Goal: Contribute content: Contribute content

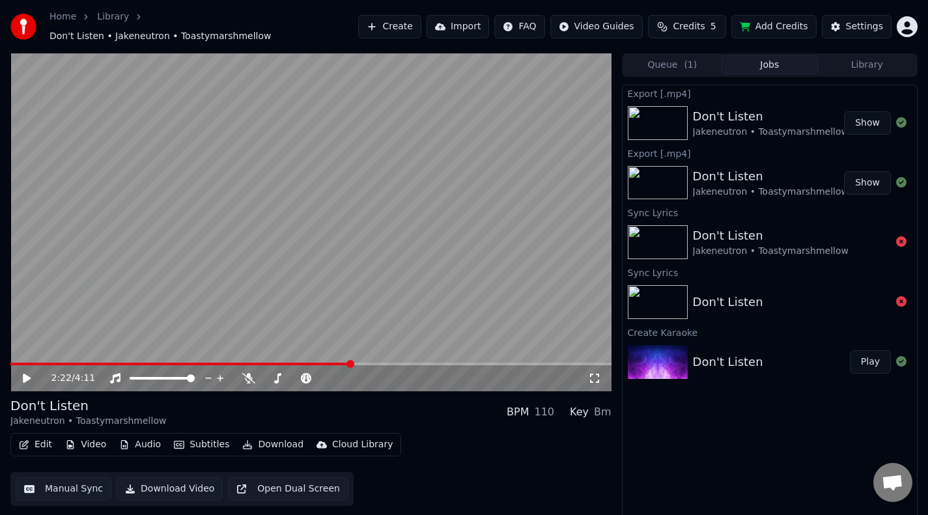
click at [860, 116] on button "Show" at bounding box center [867, 122] width 47 height 23
click at [49, 436] on button "Edit" at bounding box center [36, 445] width 44 height 18
click at [66, 481] on button "Manual Sync" at bounding box center [64, 488] width 96 height 23
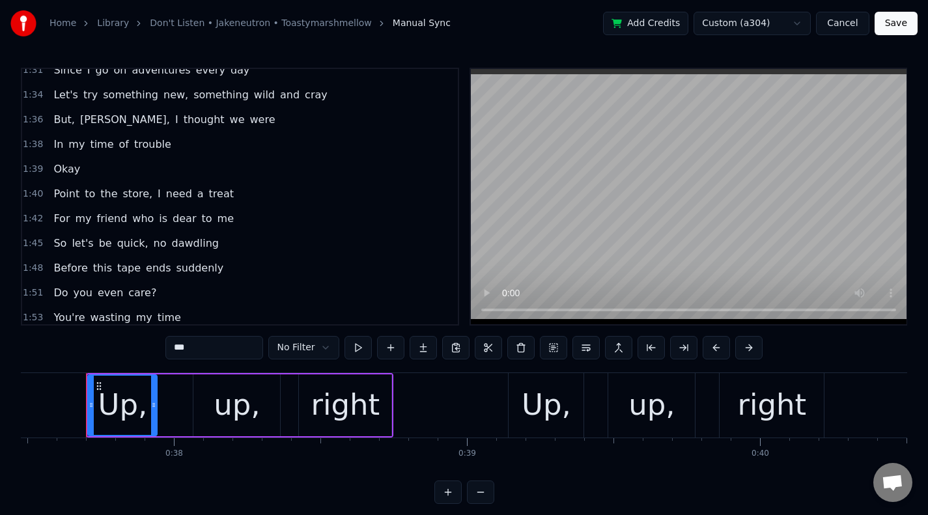
scroll to position [514, 0]
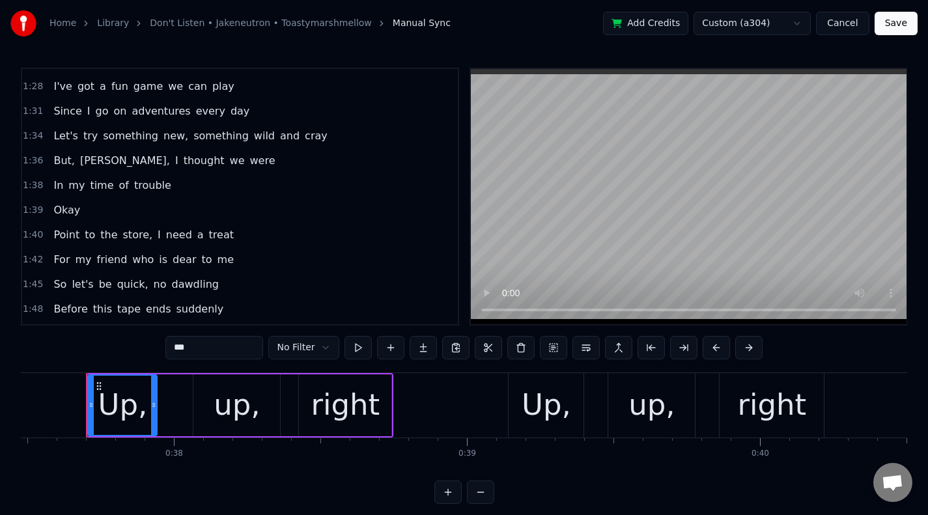
click at [100, 183] on span "time" at bounding box center [102, 185] width 26 height 15
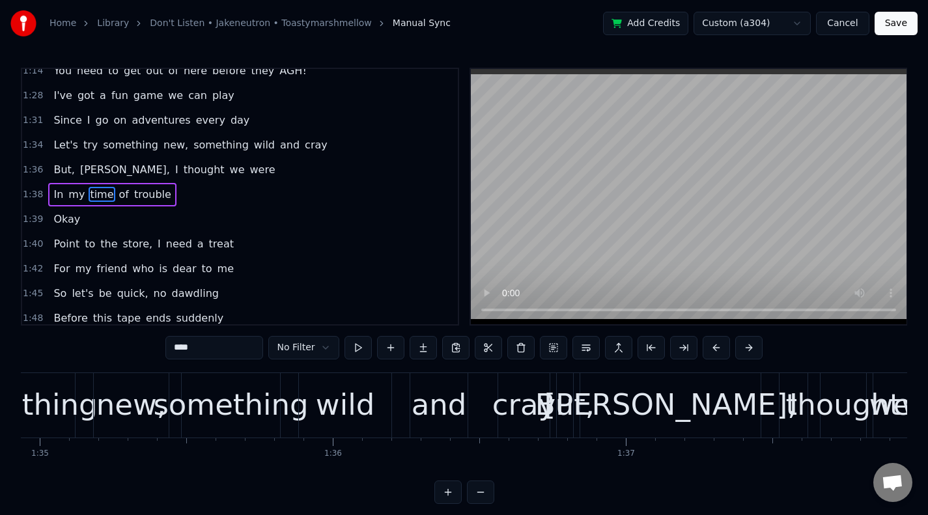
scroll to position [0, 28823]
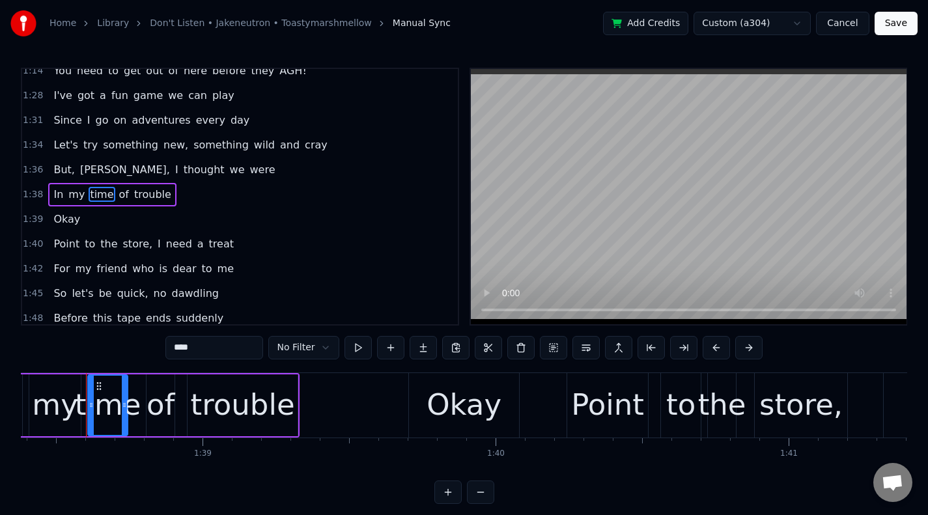
click at [60, 195] on span "In" at bounding box center [58, 194] width 12 height 15
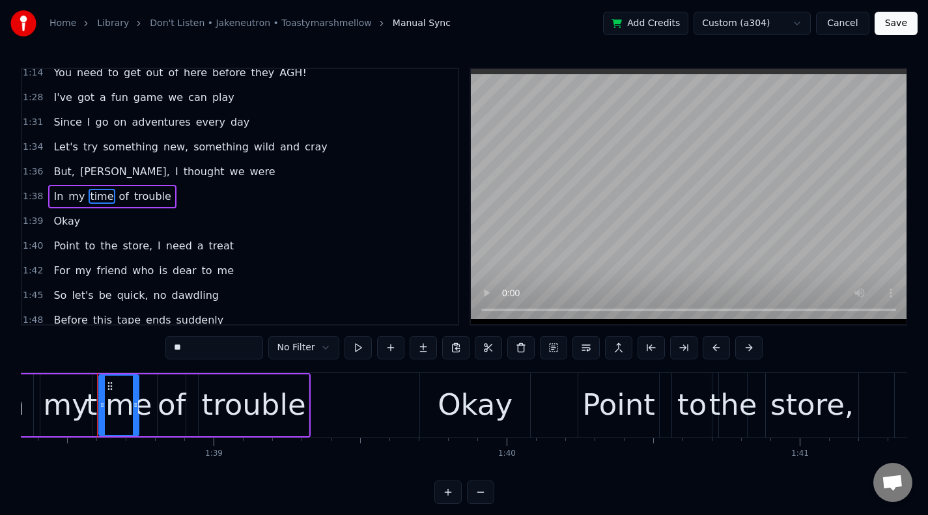
click at [60, 195] on span "In" at bounding box center [58, 196] width 12 height 15
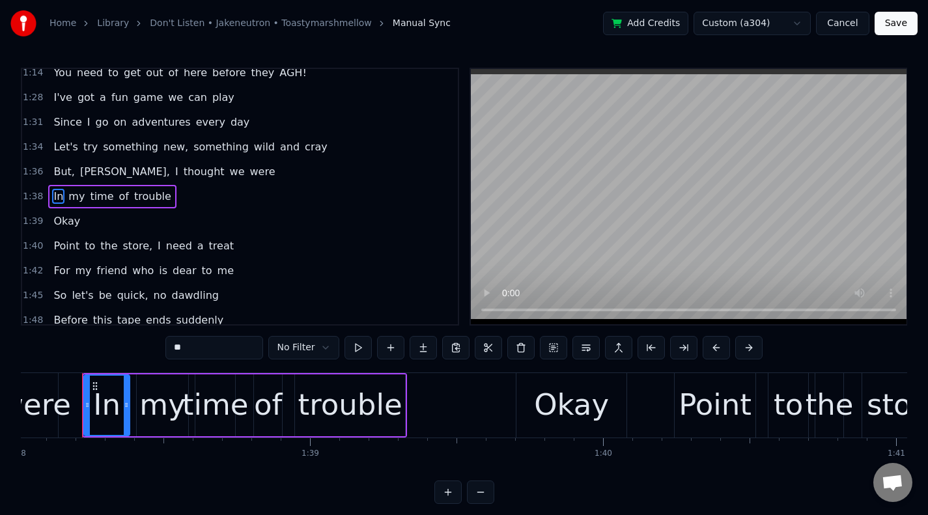
scroll to position [0, 28712]
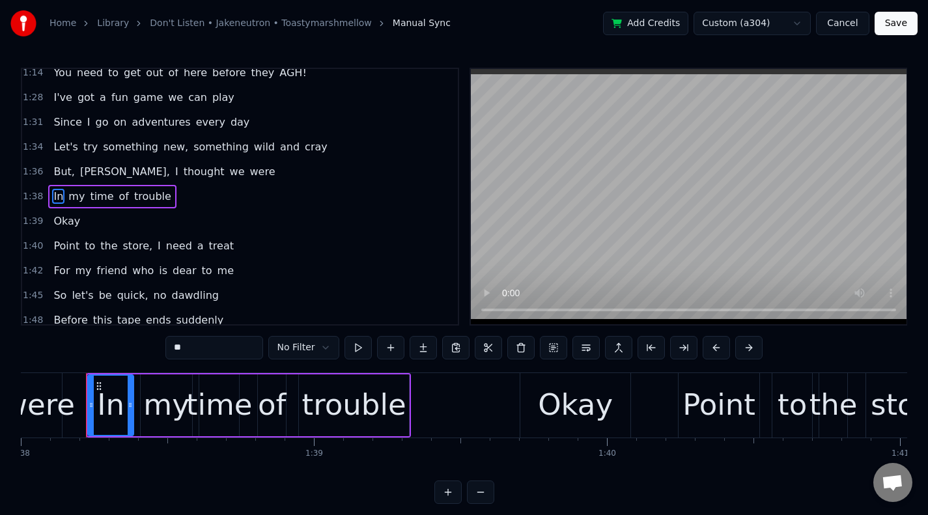
drag, startPoint x: 247, startPoint y: 354, endPoint x: 128, endPoint y: 355, distance: 118.5
click at [128, 355] on div "0:37 Up, up, right 0:39 Up, up, right 0:40 Up, right, down 0:42 Up, right, down…" at bounding box center [464, 286] width 886 height 436
type input "*"
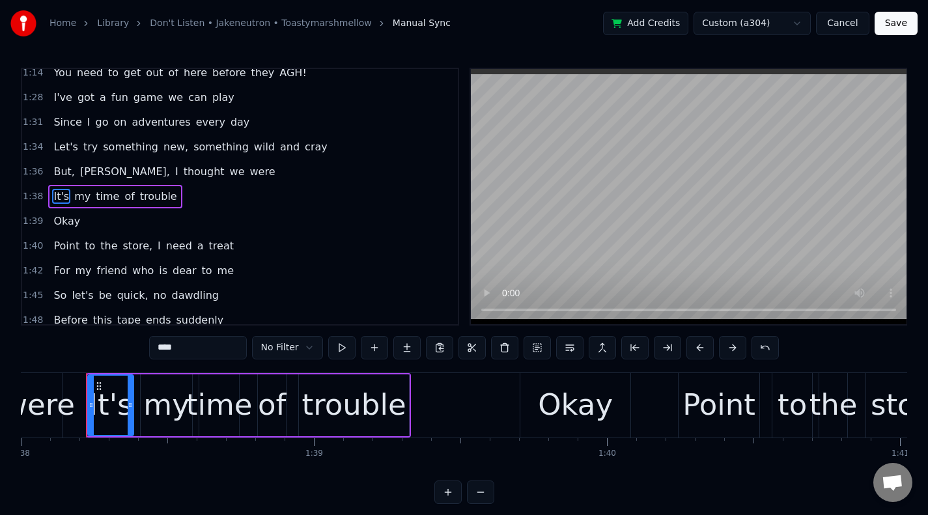
click at [80, 195] on span "my" at bounding box center [82, 196] width 19 height 15
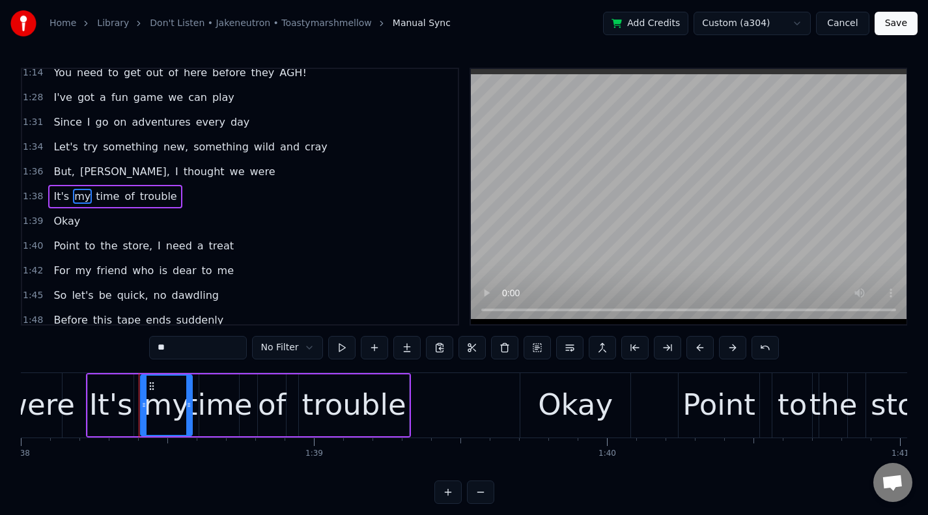
click at [104, 198] on span "time" at bounding box center [107, 196] width 26 height 15
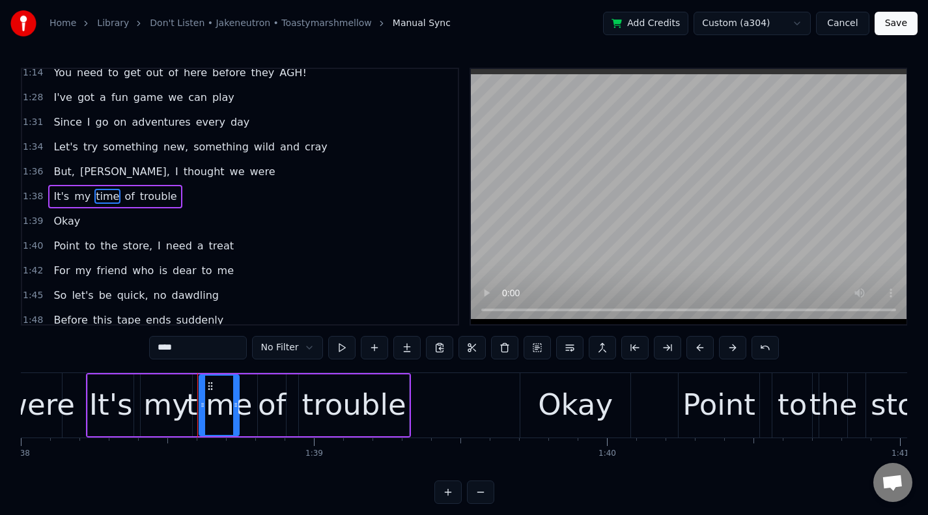
drag, startPoint x: 160, startPoint y: 352, endPoint x: 95, endPoint y: 348, distance: 65.2
click at [95, 348] on div "0:37 Up, up, right 0:39 Up, up, right 0:40 Up, right, down 0:42 Up, right, down…" at bounding box center [464, 286] width 886 height 436
click at [122, 196] on span "of" at bounding box center [127, 196] width 12 height 15
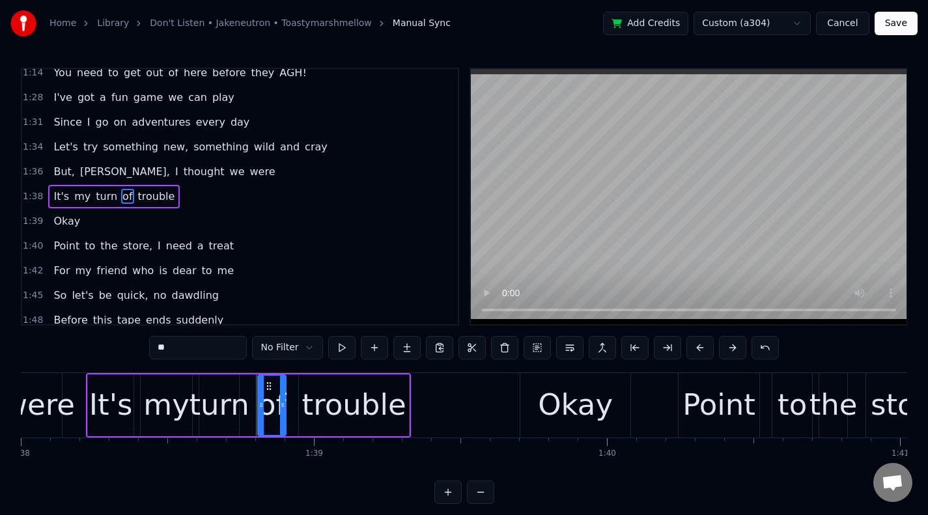
click at [122, 196] on span "of" at bounding box center [127, 196] width 12 height 15
drag, startPoint x: 193, startPoint y: 348, endPoint x: 141, endPoint y: 350, distance: 51.5
click at [141, 350] on div "0:37 Up, up, right 0:39 Up, up, right 0:40 Up, right, down 0:42 Up, right, down…" at bounding box center [464, 286] width 886 height 436
click at [170, 203] on span "trouble" at bounding box center [175, 196] width 40 height 15
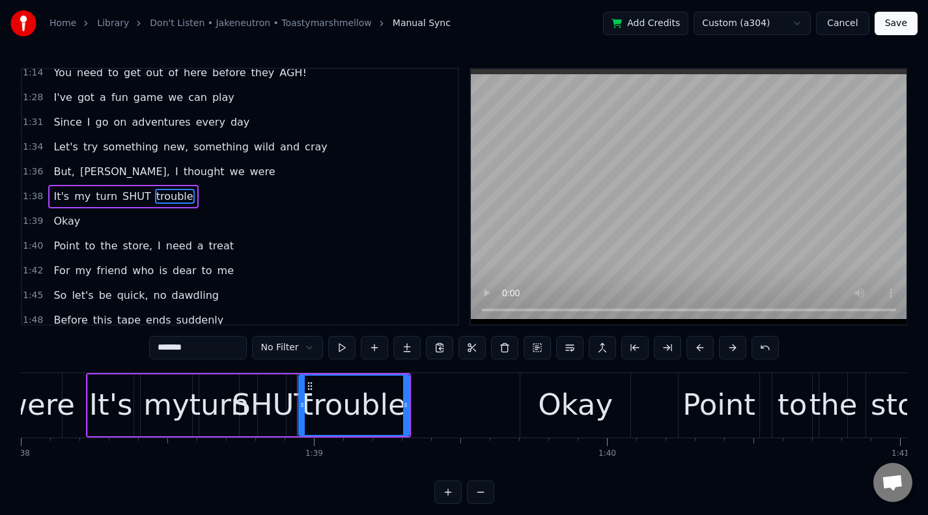
click at [170, 201] on span "trouble" at bounding box center [175, 196] width 40 height 15
click at [220, 347] on input "*******" at bounding box center [198, 347] width 98 height 23
drag, startPoint x: 220, startPoint y: 347, endPoint x: 123, endPoint y: 341, distance: 97.2
click at [124, 343] on div "0:37 Up, up, right 0:39 Up, up, right 0:40 Up, right, down 0:42 Up, right, down…" at bounding box center [464, 286] width 886 height 436
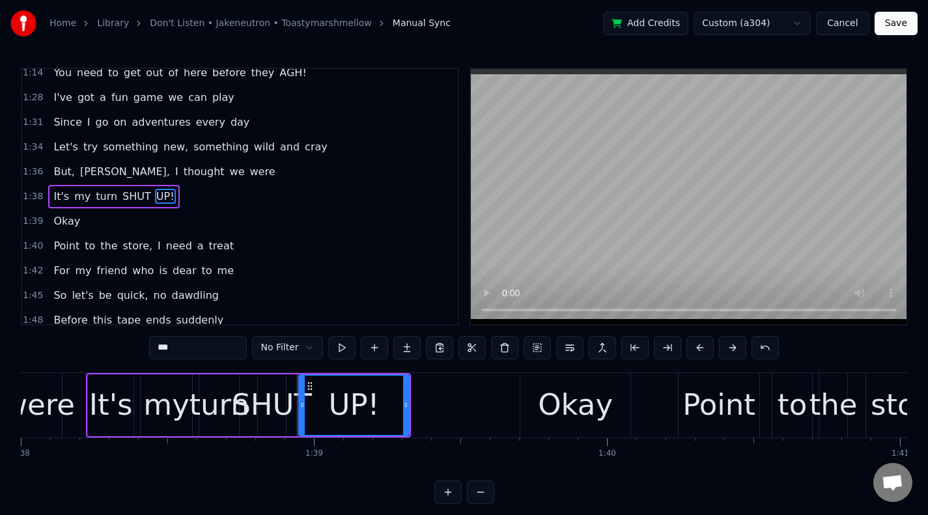
type input "***"
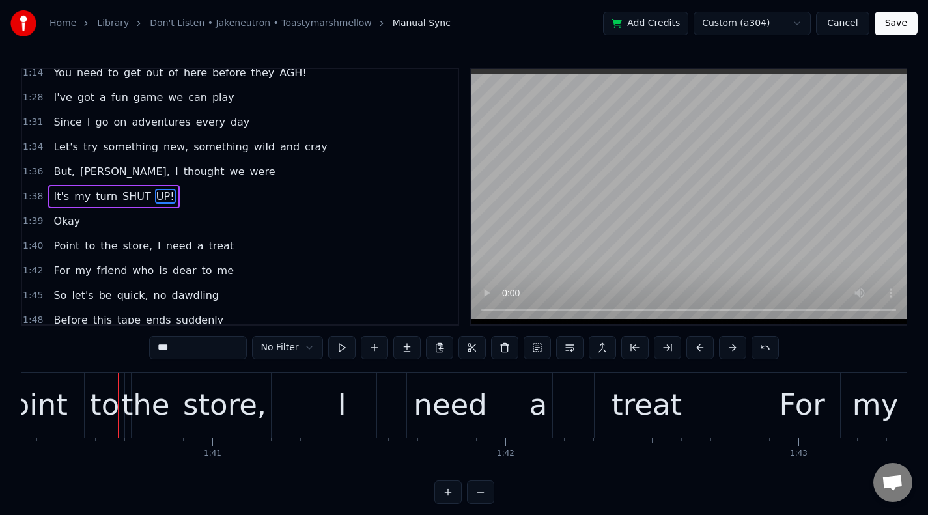
scroll to position [0, 29431]
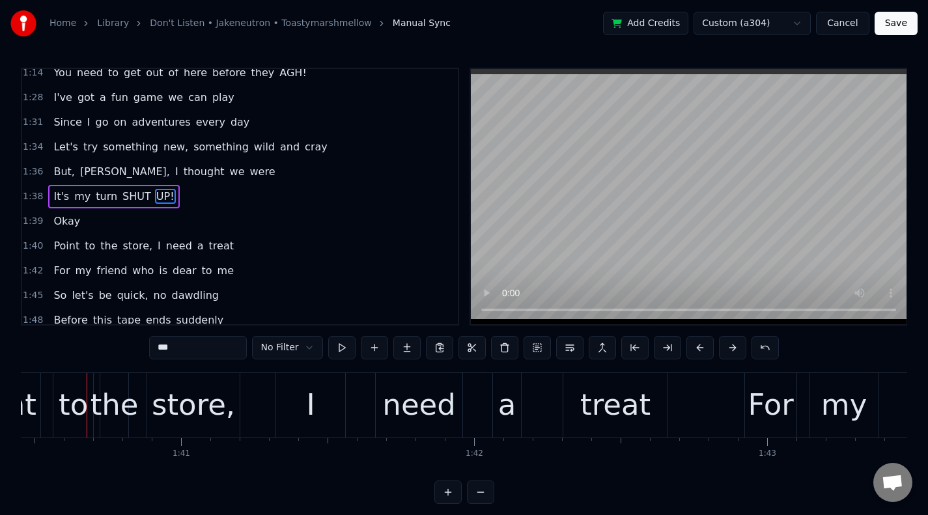
click at [887, 19] on button "Save" at bounding box center [895, 23] width 43 height 23
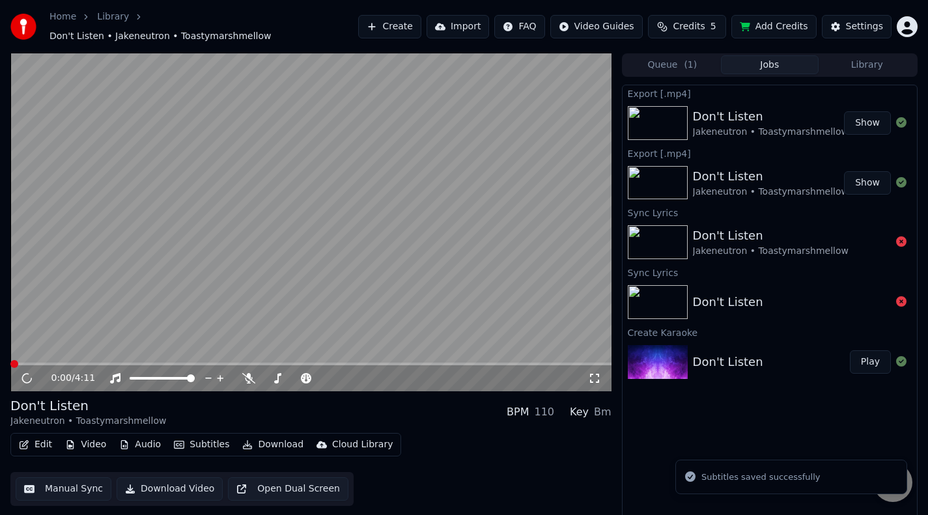
click at [20, 440] on icon "button" at bounding box center [24, 444] width 10 height 9
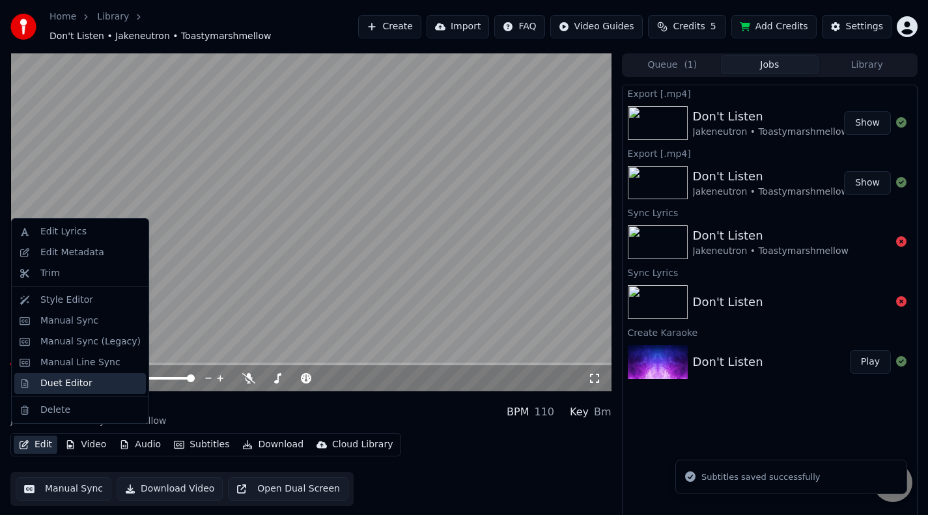
click at [53, 391] on div "Duet Editor" at bounding box center [80, 383] width 132 height 21
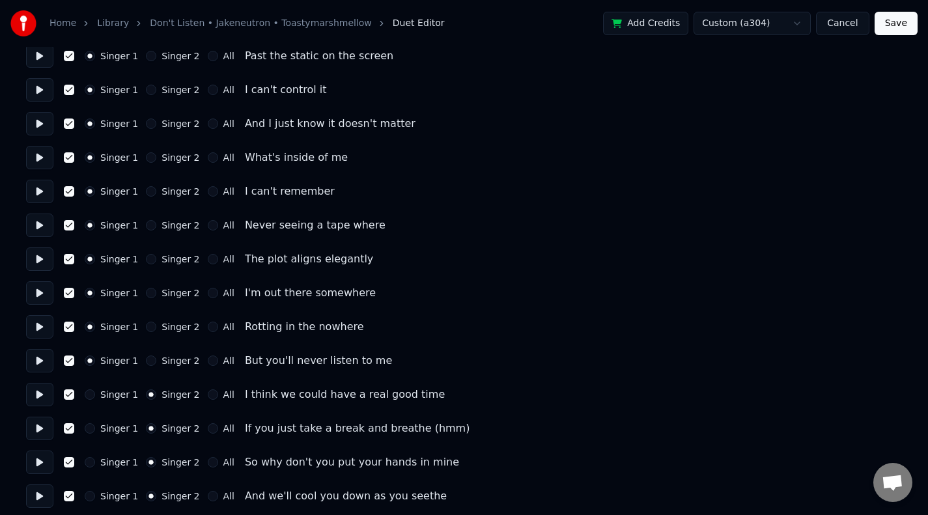
scroll to position [1454, 0]
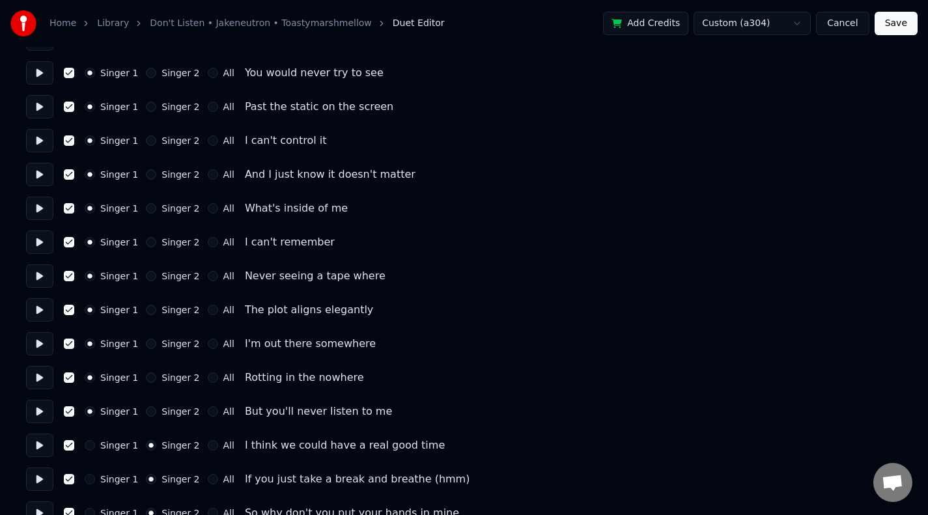
click at [897, 18] on button "Save" at bounding box center [895, 23] width 43 height 23
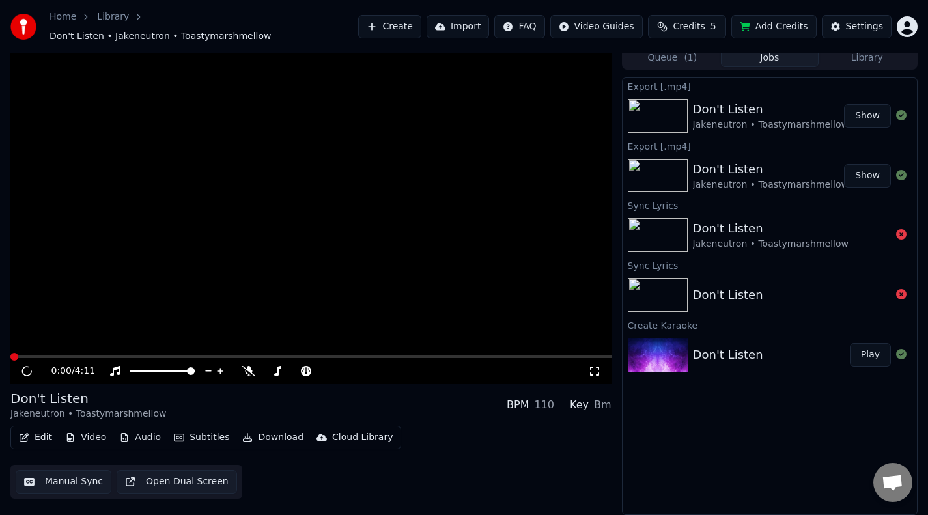
scroll to position [1, 0]
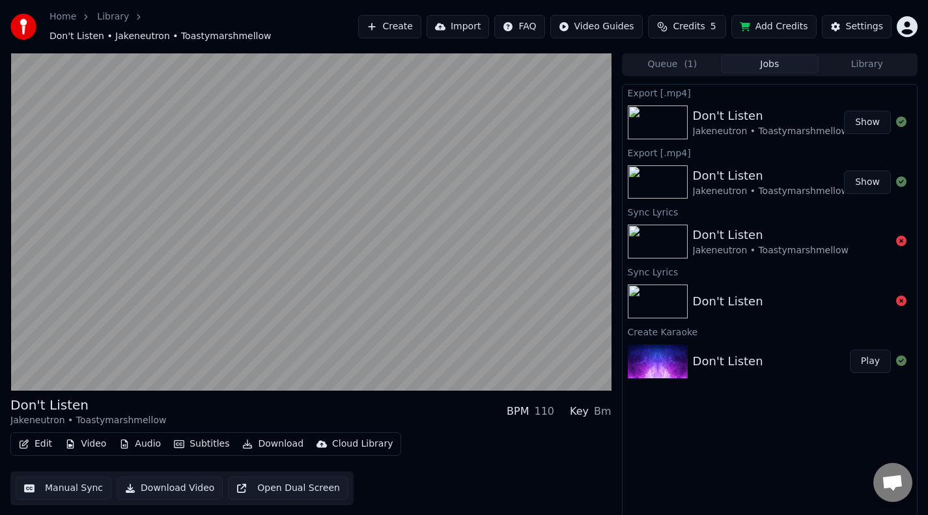
click at [68, 19] on link "Home" at bounding box center [62, 16] width 27 height 13
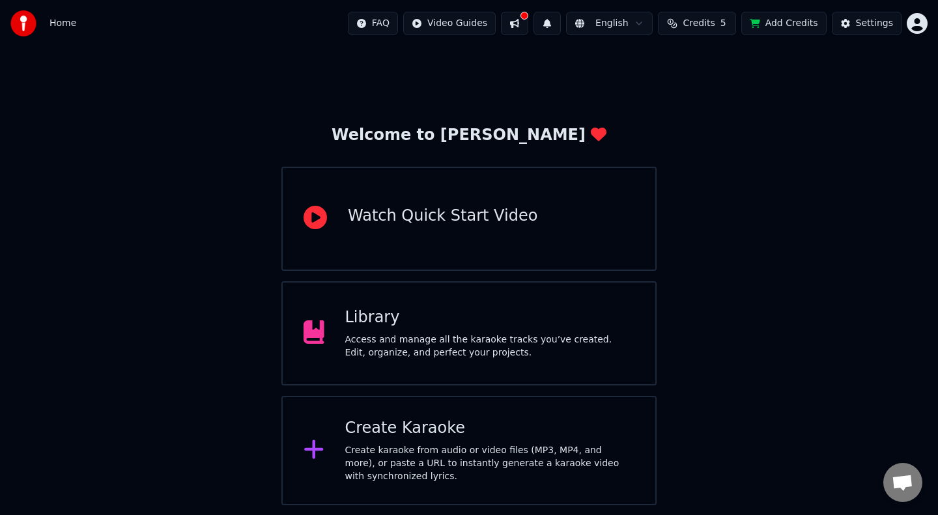
click at [516, 368] on div "Library Access and manage all the karaoke tracks you’ve created. Edit, organize…" at bounding box center [468, 333] width 375 height 104
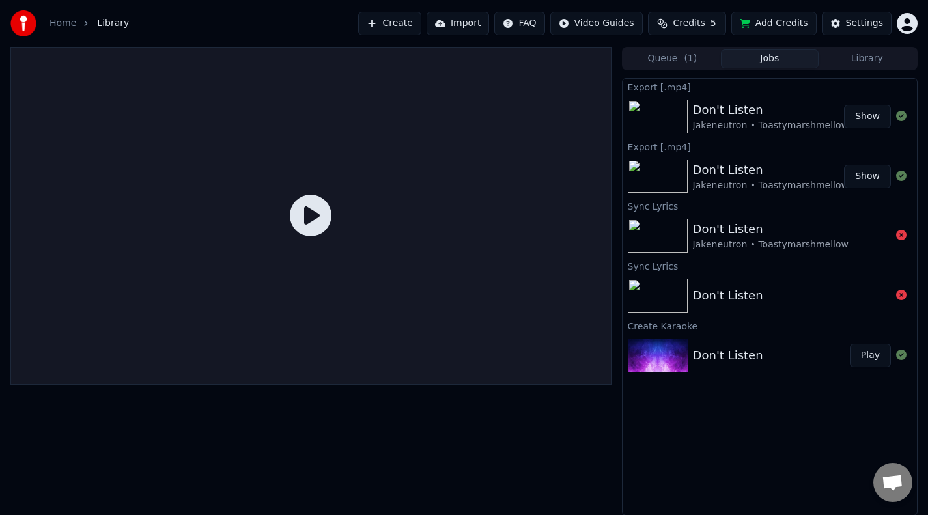
click at [410, 35] on div "Home Library Create Import FAQ Video Guides Credits 5 Add Credits Settings" at bounding box center [464, 23] width 928 height 47
click at [410, 25] on button "Create" at bounding box center [389, 23] width 63 height 23
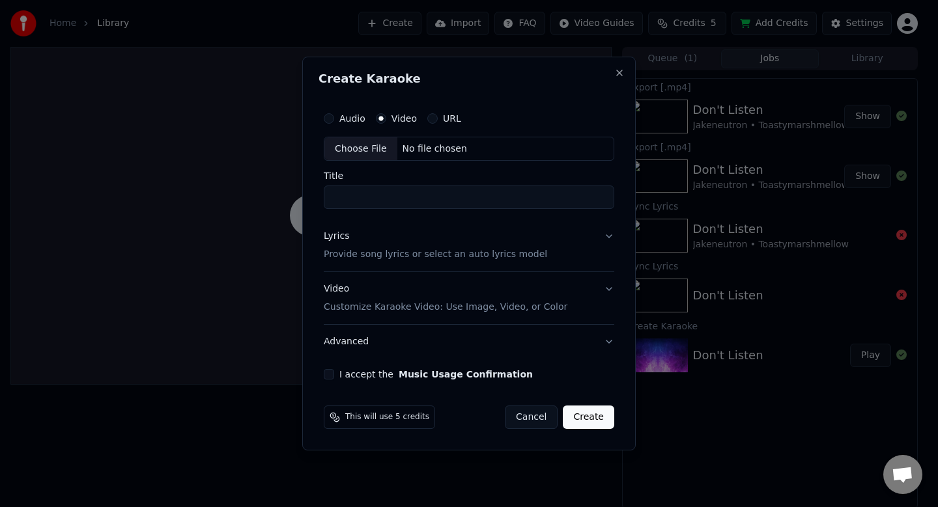
click at [378, 158] on div "Choose File" at bounding box center [360, 148] width 73 height 23
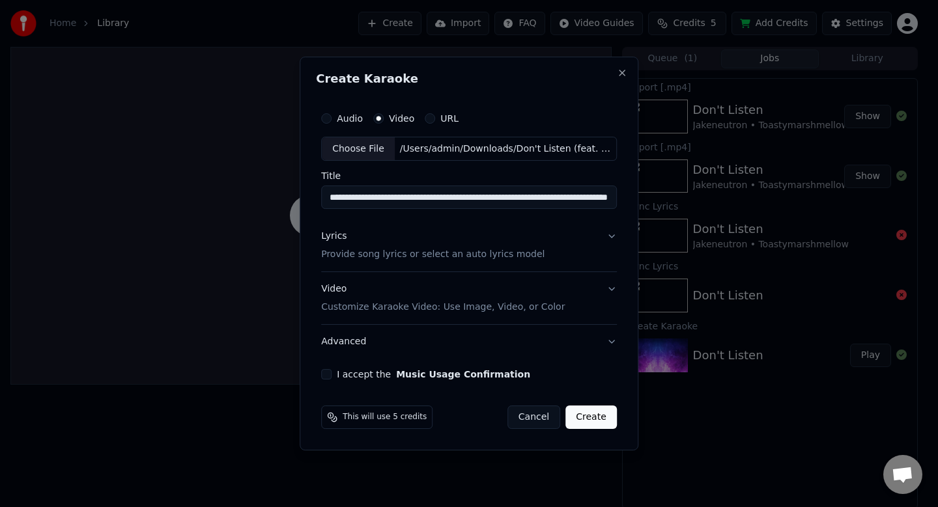
drag, startPoint x: 411, startPoint y: 180, endPoint x: 411, endPoint y: 189, distance: 9.1
click at [411, 183] on div "**********" at bounding box center [469, 191] width 296 height 38
drag, startPoint x: 383, startPoint y: 195, endPoint x: 612, endPoint y: 201, distance: 229.3
click at [612, 201] on input "**********" at bounding box center [467, 197] width 292 height 23
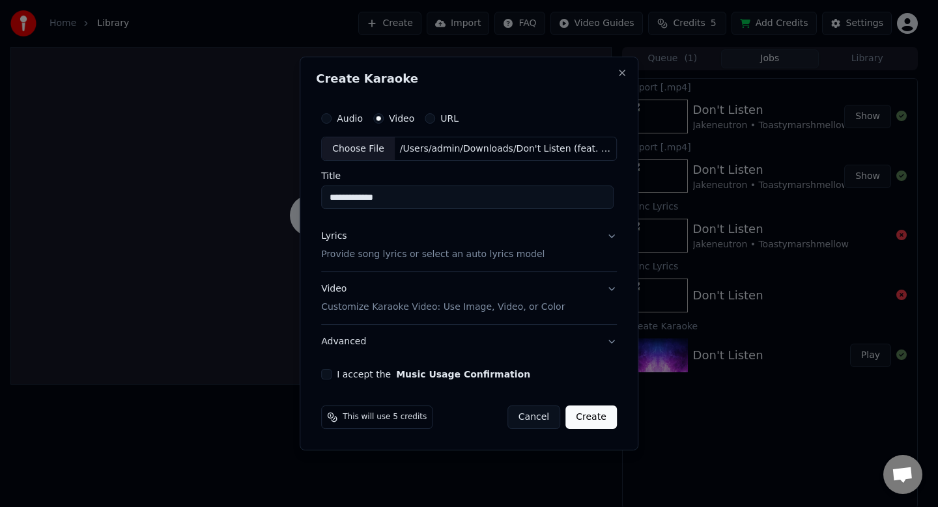
scroll to position [0, 0]
type input "**********"
click at [358, 146] on div "Choose File" at bounding box center [358, 148] width 73 height 23
click at [527, 417] on button "Cancel" at bounding box center [533, 417] width 53 height 23
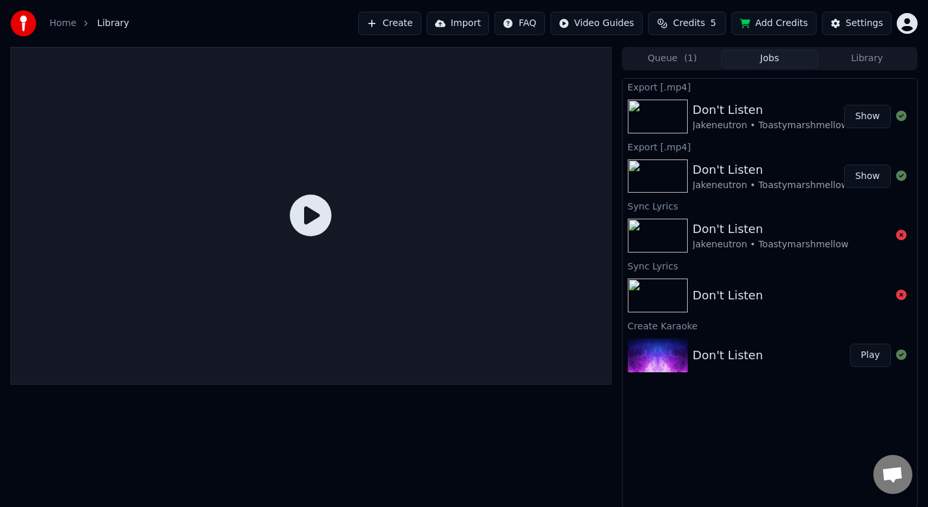
click at [419, 21] on button "Create" at bounding box center [389, 23] width 63 height 23
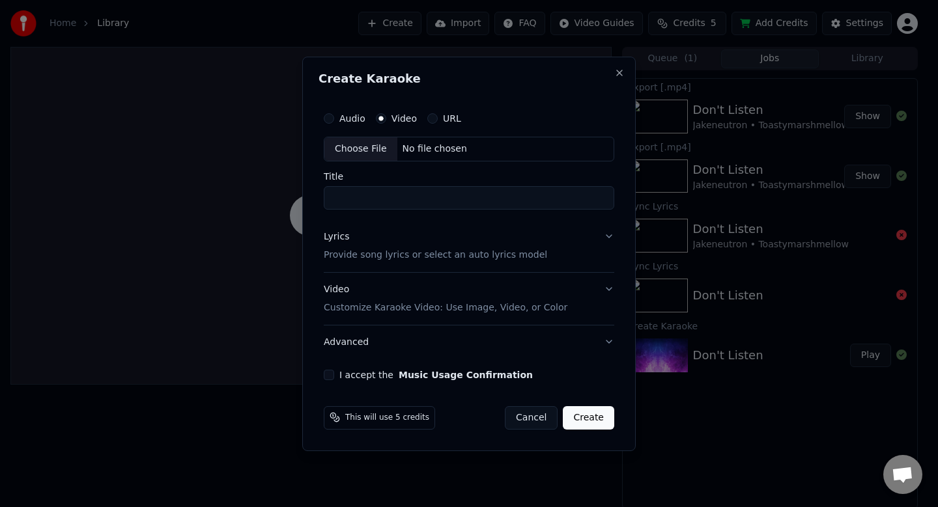
click at [575, 245] on button "Lyrics Provide song lyrics or select an auto lyrics model" at bounding box center [469, 246] width 290 height 52
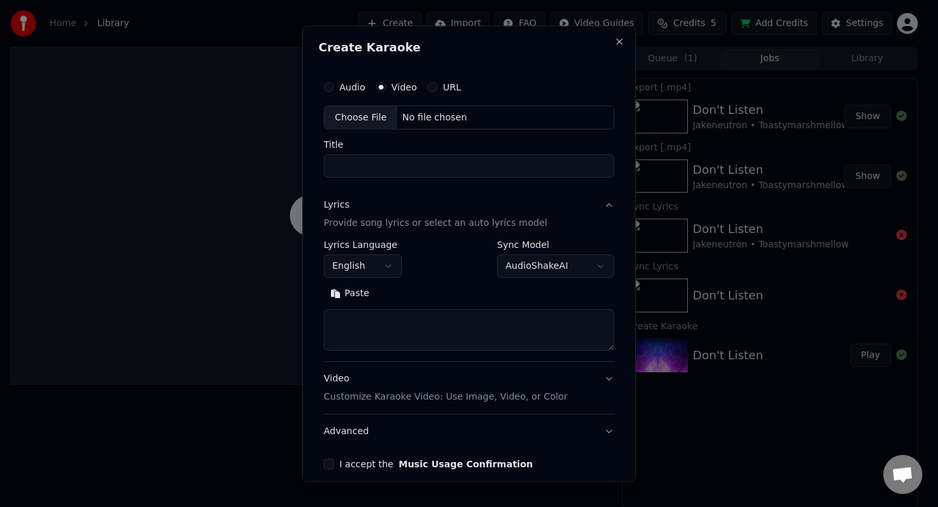
click at [365, 121] on div "Choose File" at bounding box center [360, 117] width 73 height 23
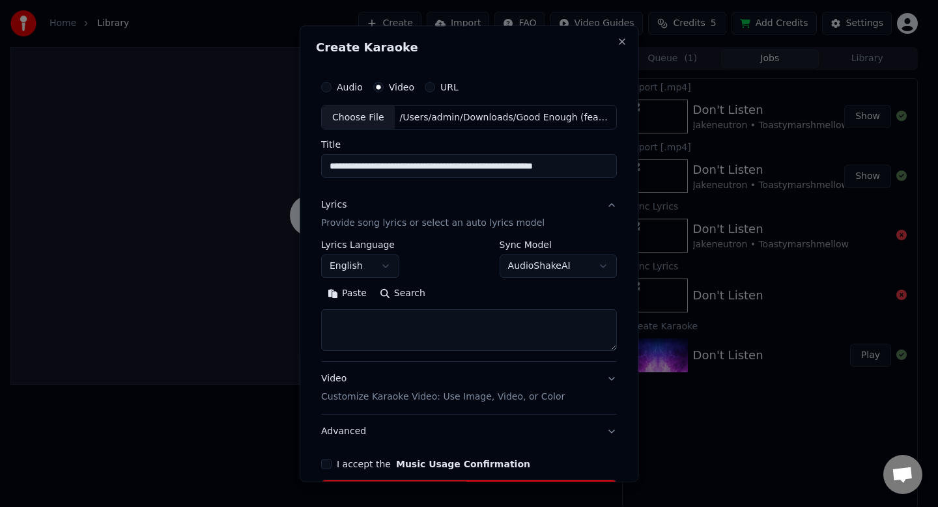
type input "**********"
click at [604, 381] on button "Video Customize Karaoke Video: Use Image, Video, or Color" at bounding box center [469, 389] width 296 height 52
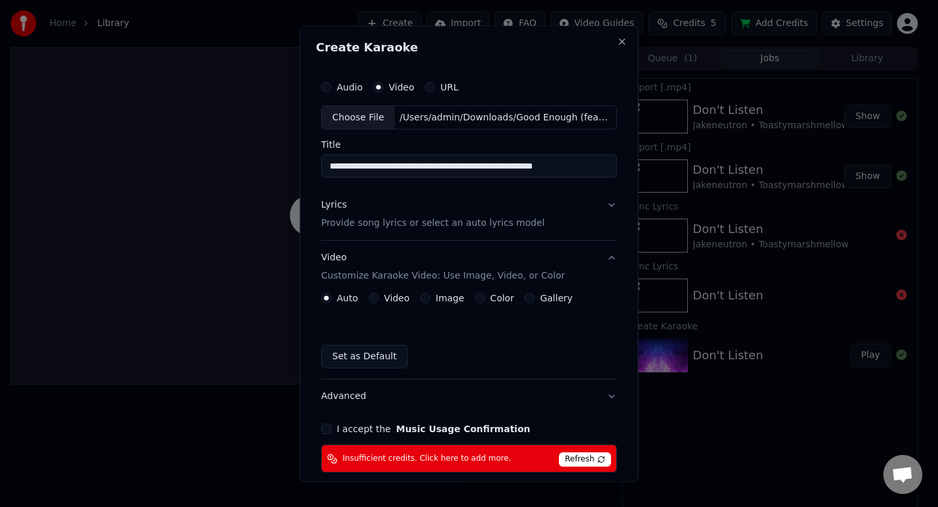
click at [377, 294] on div "Video" at bounding box center [389, 299] width 41 height 10
click at [424, 92] on div "Audio Video URL" at bounding box center [469, 87] width 296 height 26
click at [424, 89] on button "URL" at bounding box center [429, 87] width 10 height 10
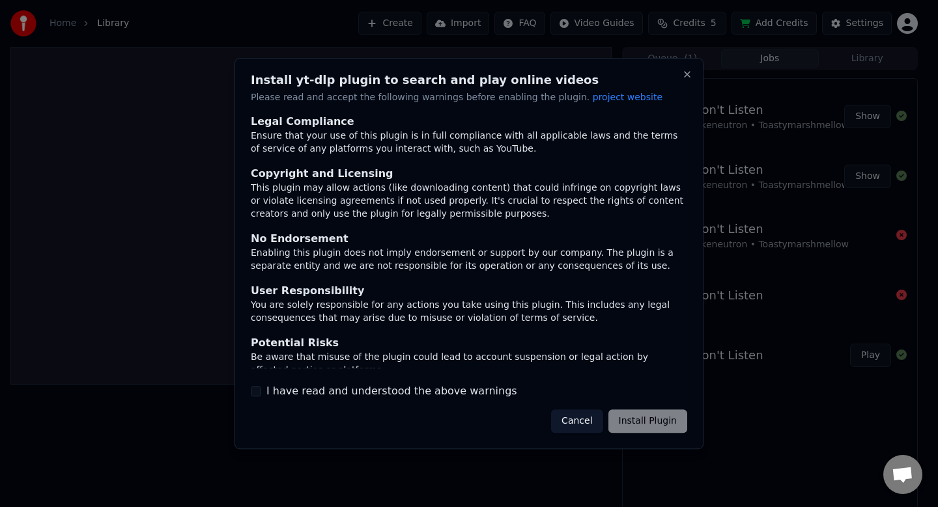
click at [257, 393] on button "I have read and understood the above warnings" at bounding box center [256, 391] width 10 height 10
click at [631, 421] on button "Install Plugin" at bounding box center [647, 421] width 79 height 23
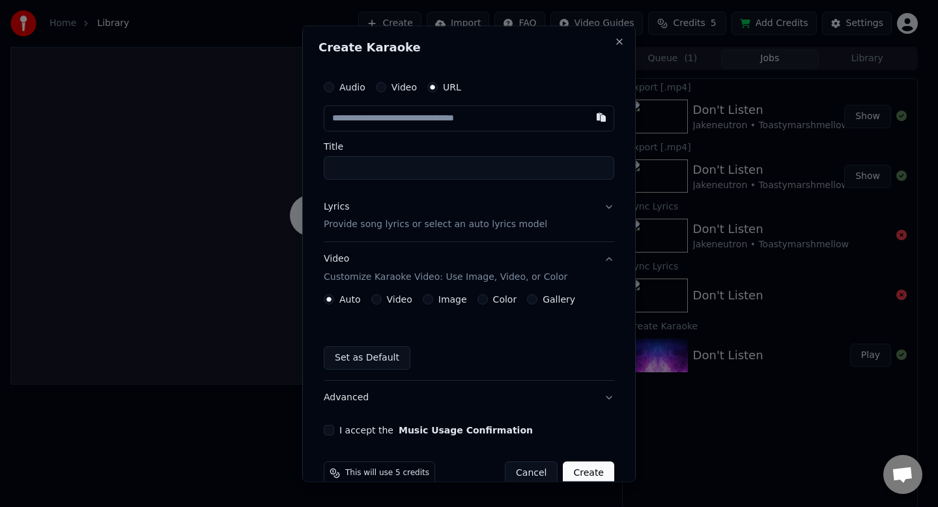
paste input "**********"
click at [512, 185] on div "**********" at bounding box center [468, 255] width 301 height 372
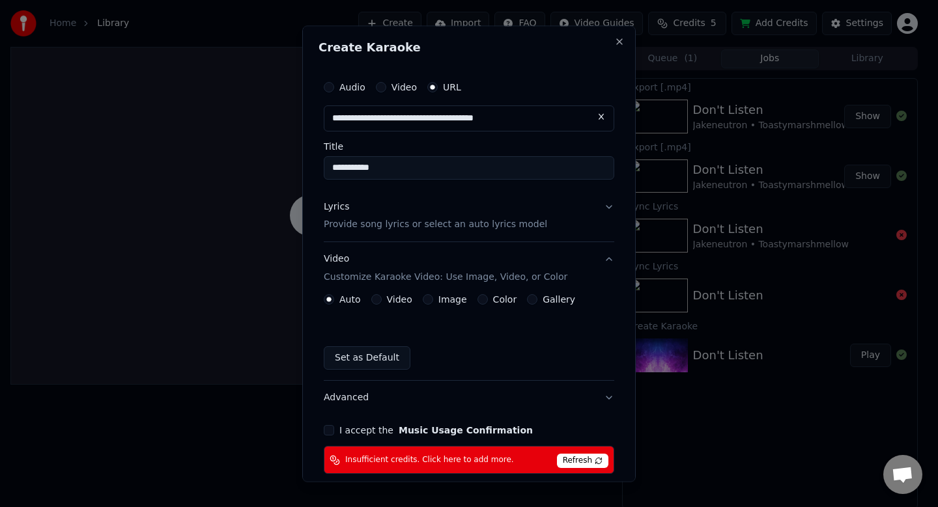
type input "**********"
click at [520, 167] on input "**********" at bounding box center [469, 167] width 290 height 23
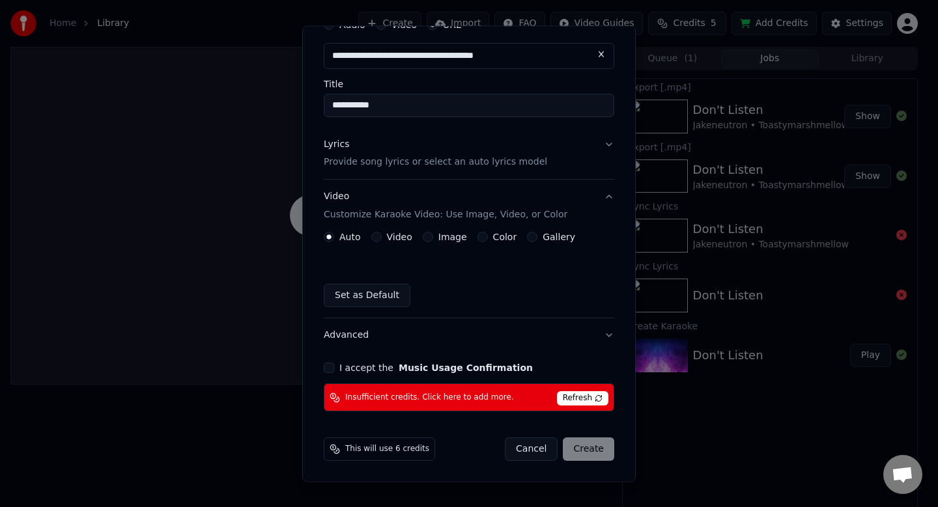
scroll to position [64, 0]
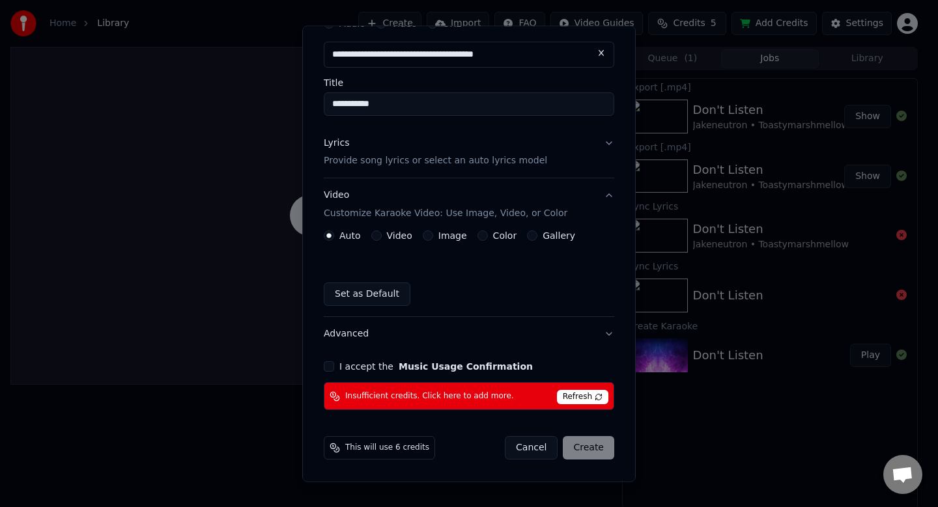
click at [561, 403] on span "Refresh" at bounding box center [582, 398] width 51 height 14
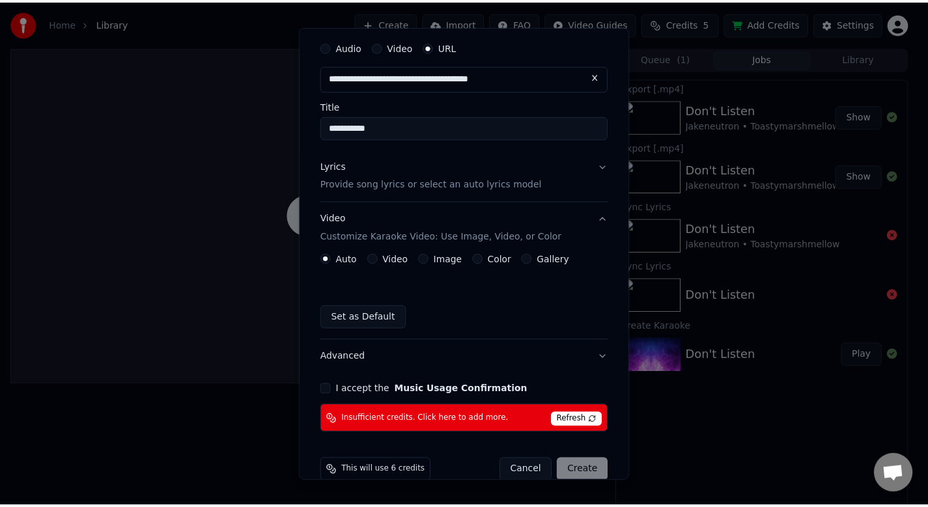
scroll to position [0, 0]
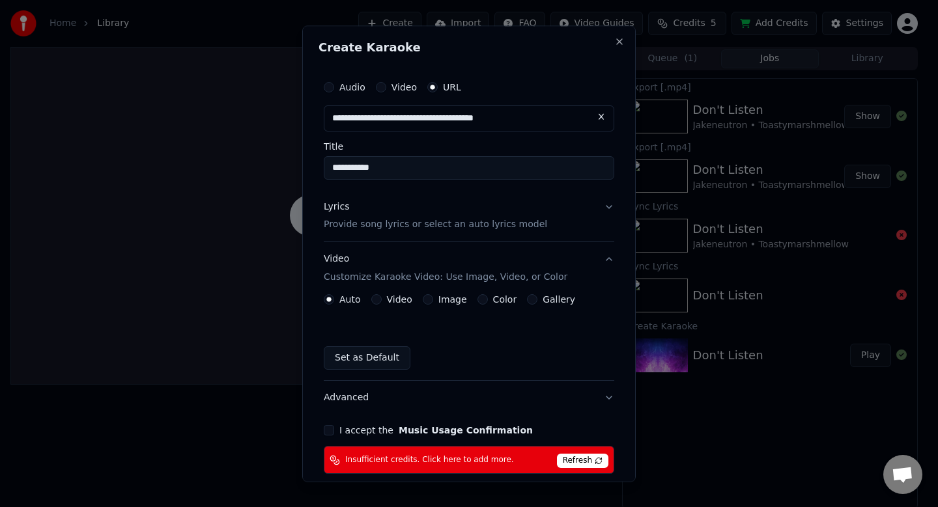
click at [328, 88] on button "Audio" at bounding box center [329, 87] width 10 height 10
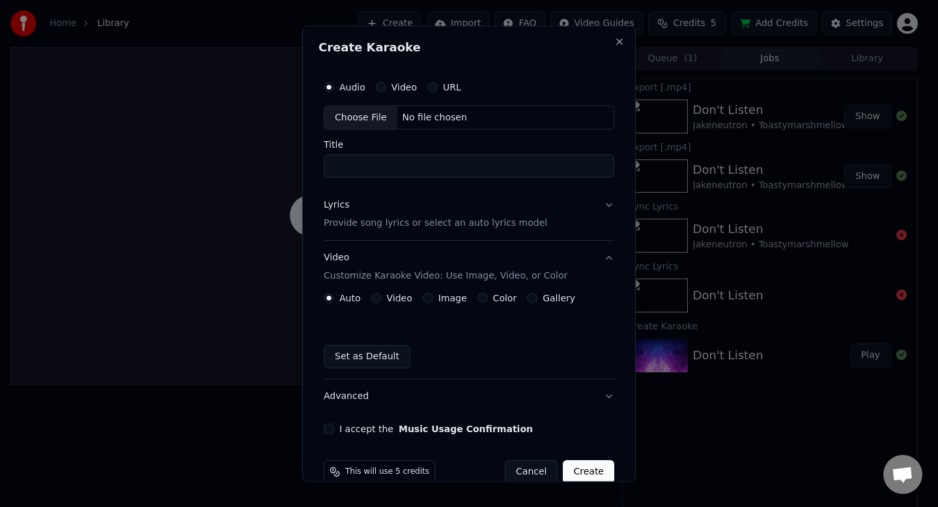
click at [521, 466] on button "Cancel" at bounding box center [531, 472] width 53 height 23
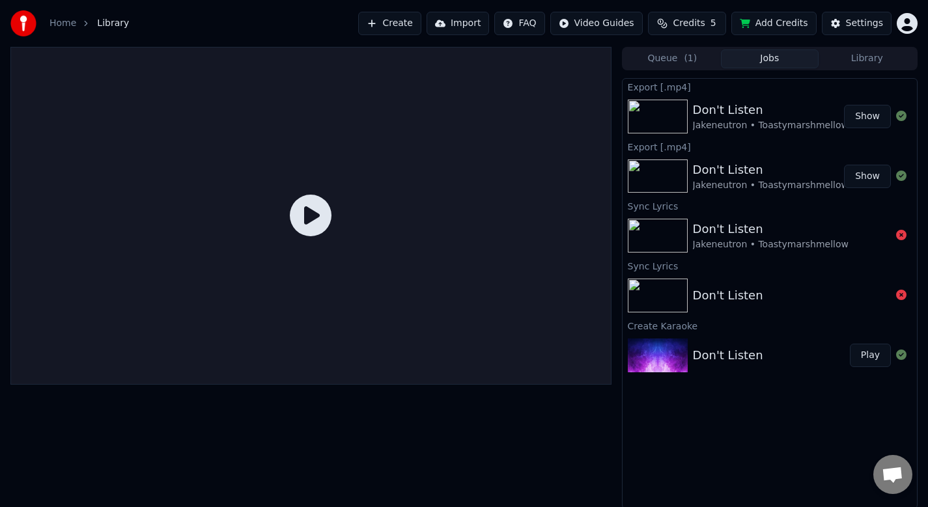
click at [861, 354] on button "Play" at bounding box center [870, 355] width 41 height 23
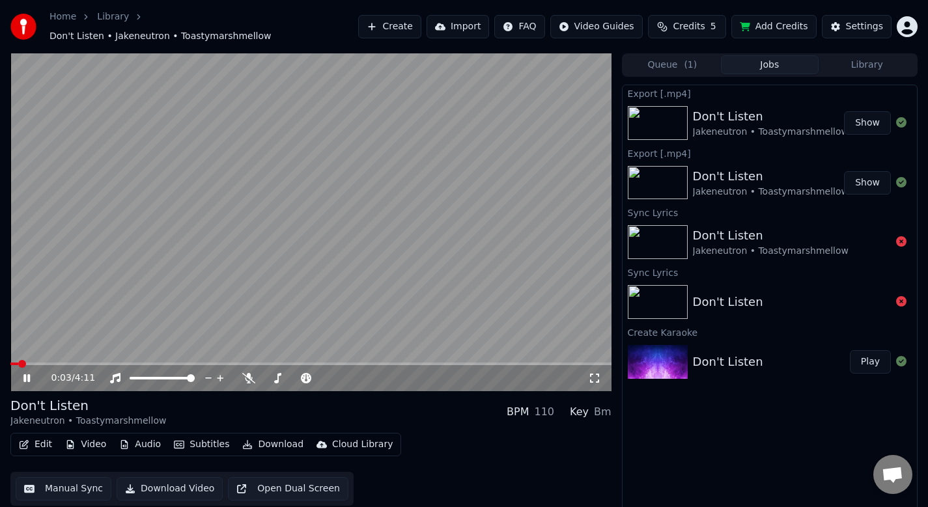
click at [23, 374] on icon at bounding box center [26, 378] width 7 height 8
